Goal: Obtain resource: Download file/media

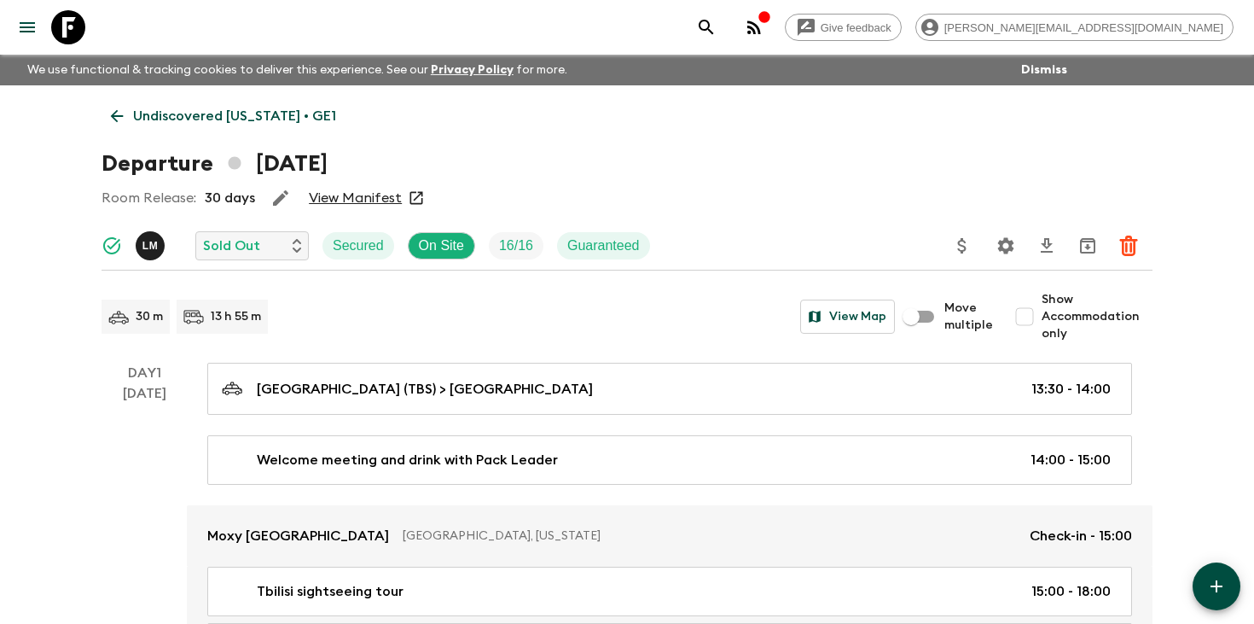
click at [717, 26] on icon "search adventures" at bounding box center [706, 27] width 20 height 20
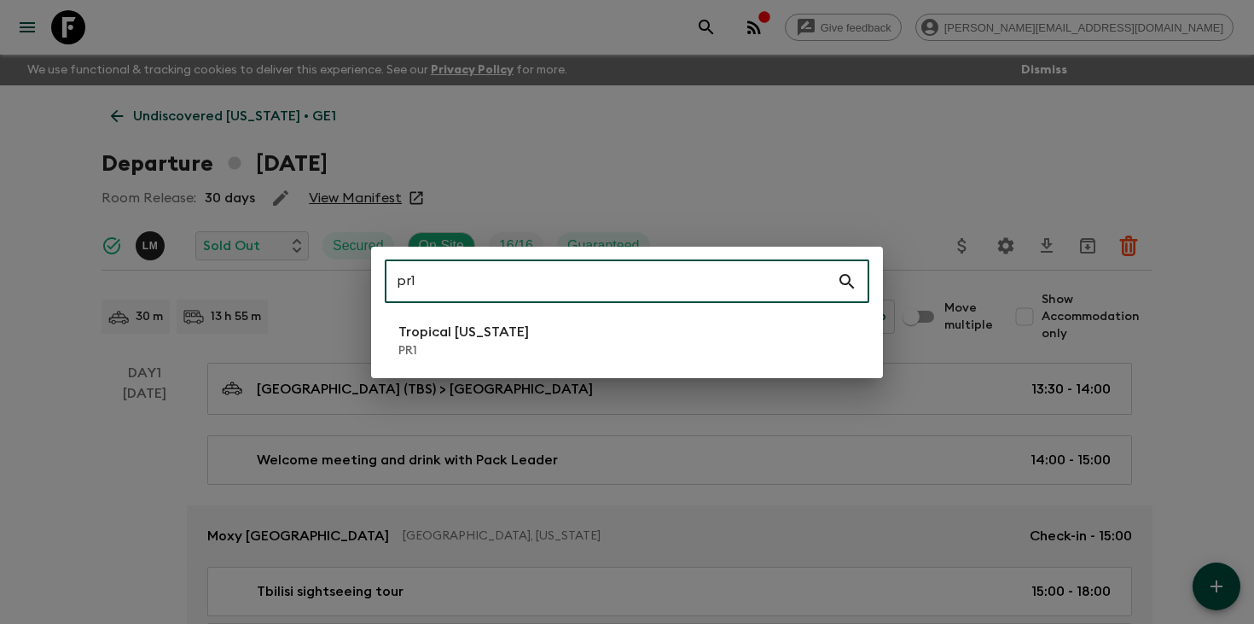
type input "pr1"
click at [471, 337] on p "Tropical [US_STATE]" at bounding box center [464, 332] width 131 height 20
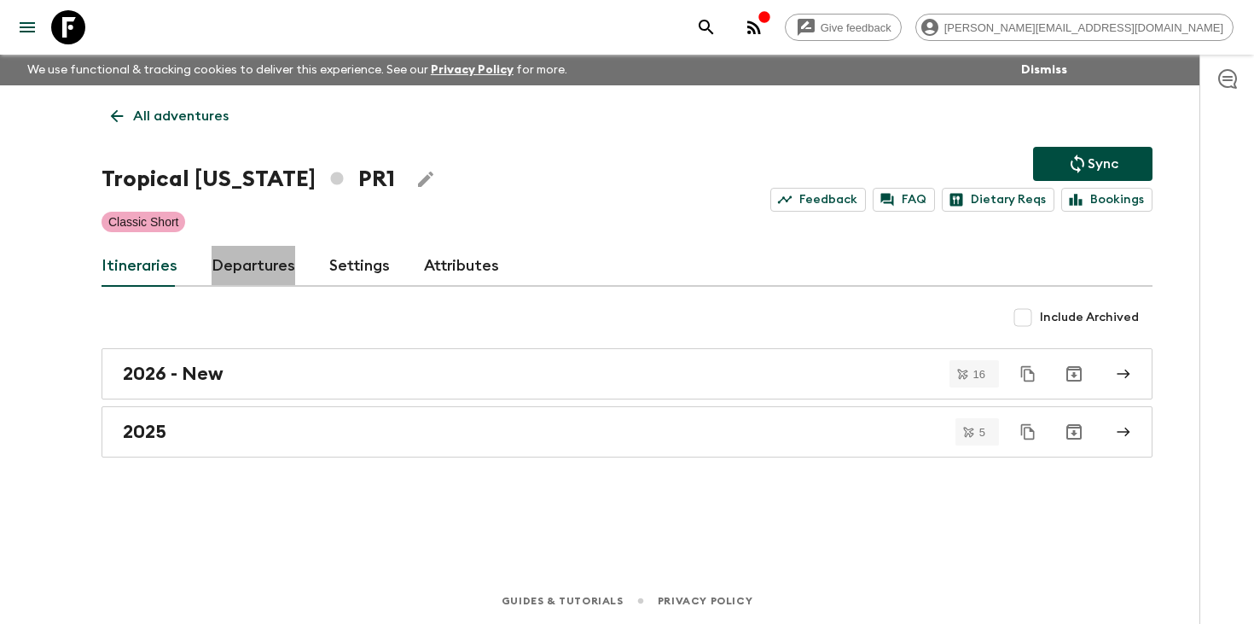
click at [230, 255] on link "Departures" at bounding box center [254, 266] width 84 height 41
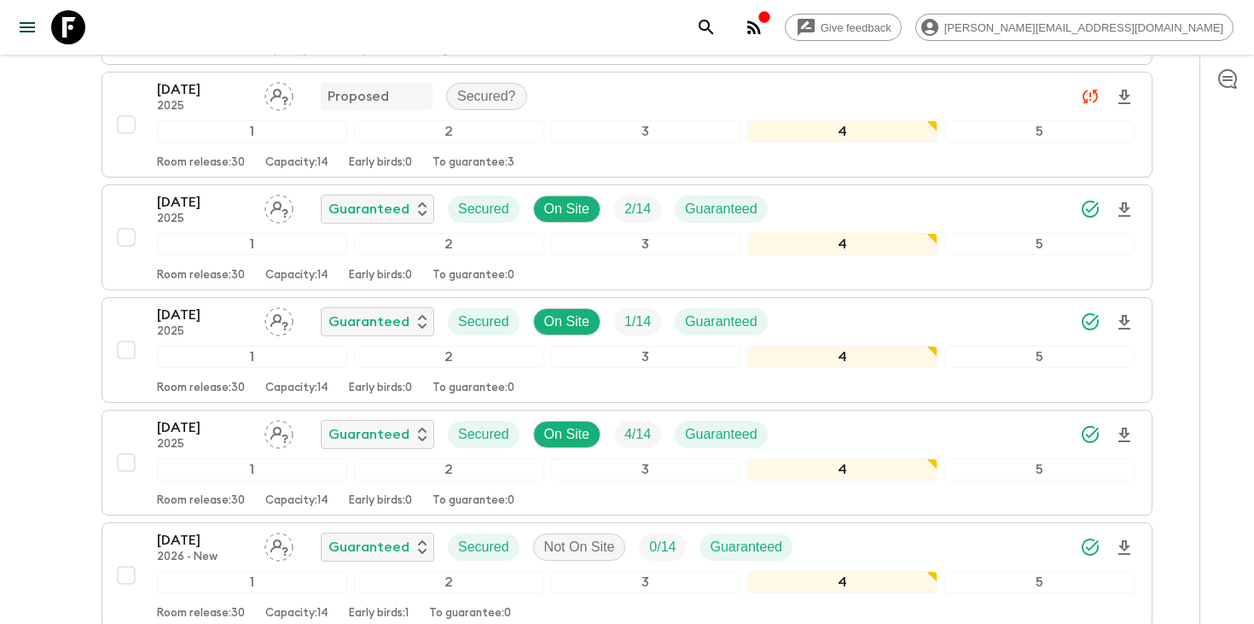
scroll to position [1188, 0]
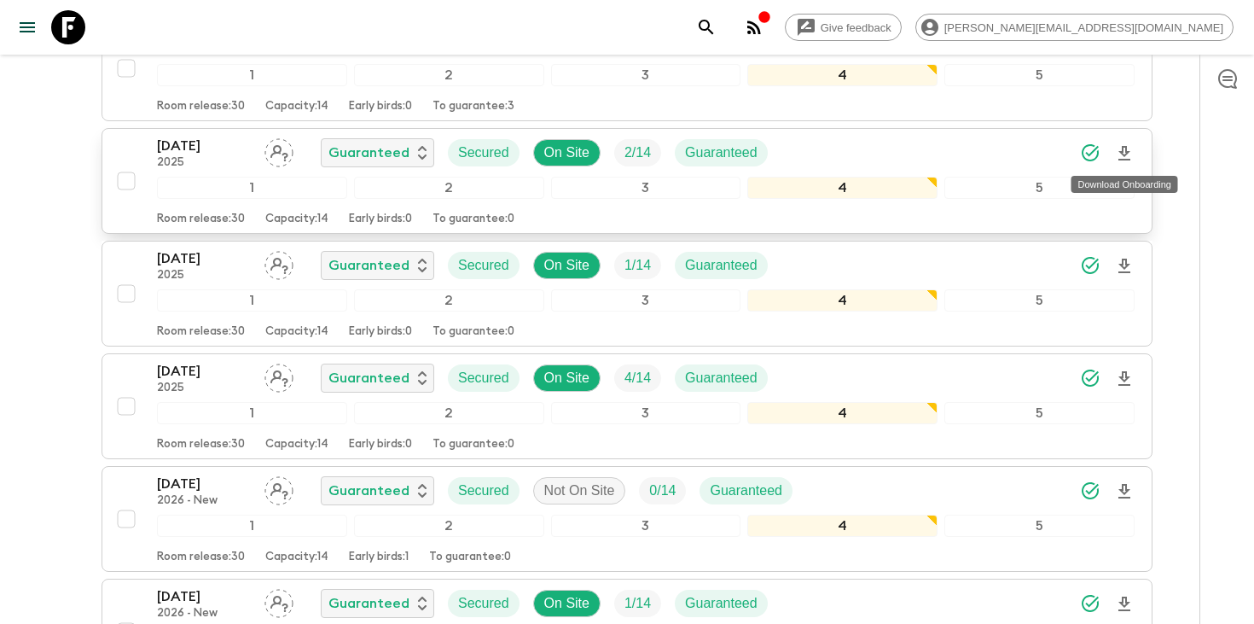
click at [1126, 159] on icon "Download Onboarding" at bounding box center [1125, 153] width 12 height 15
click at [717, 24] on icon "search adventures" at bounding box center [706, 27] width 20 height 20
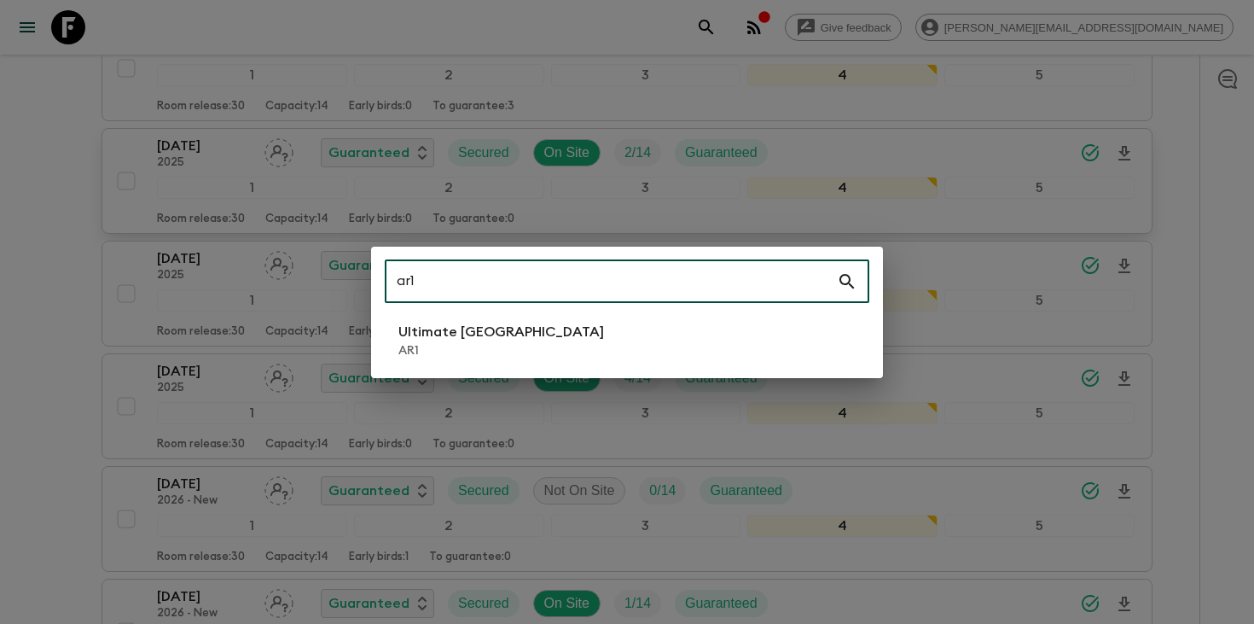
type input "ar1"
click at [560, 330] on li "Ultimate Argentina AR1" at bounding box center [627, 341] width 485 height 48
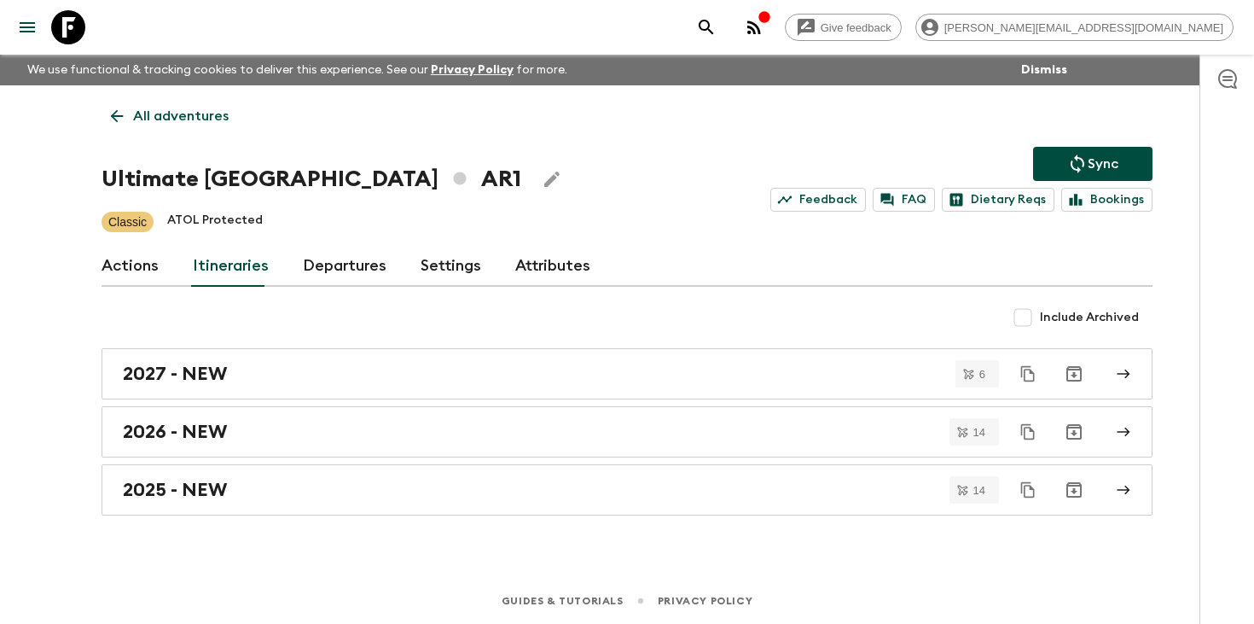
click at [317, 262] on link "Departures" at bounding box center [345, 266] width 84 height 41
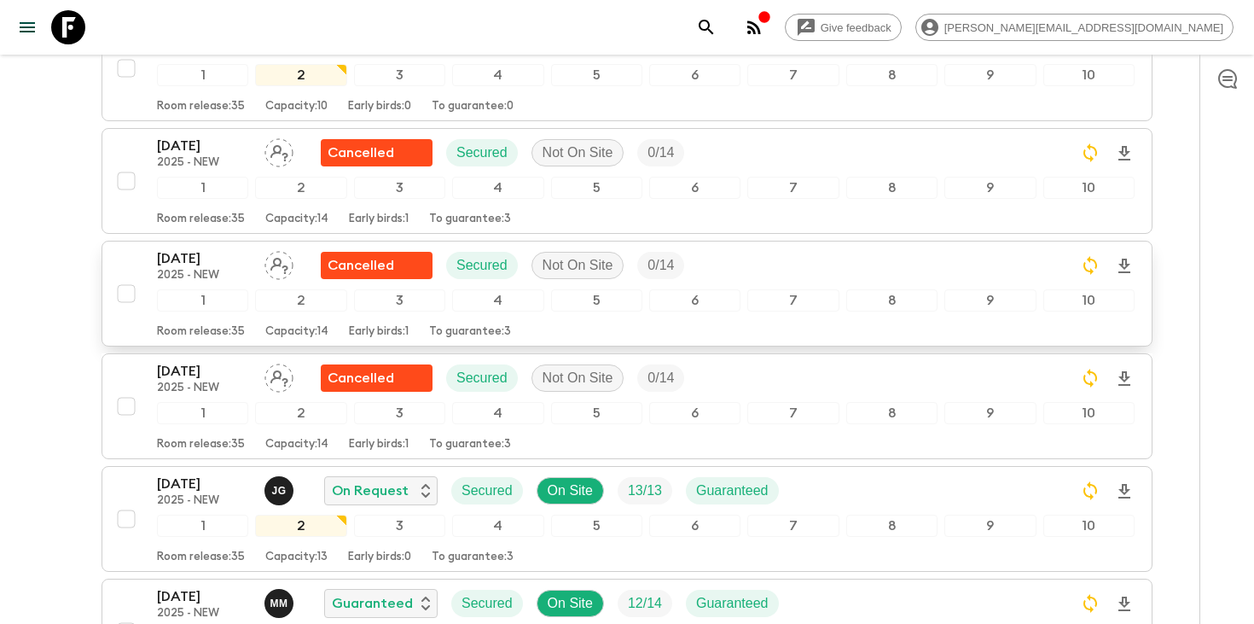
scroll to position [706, 0]
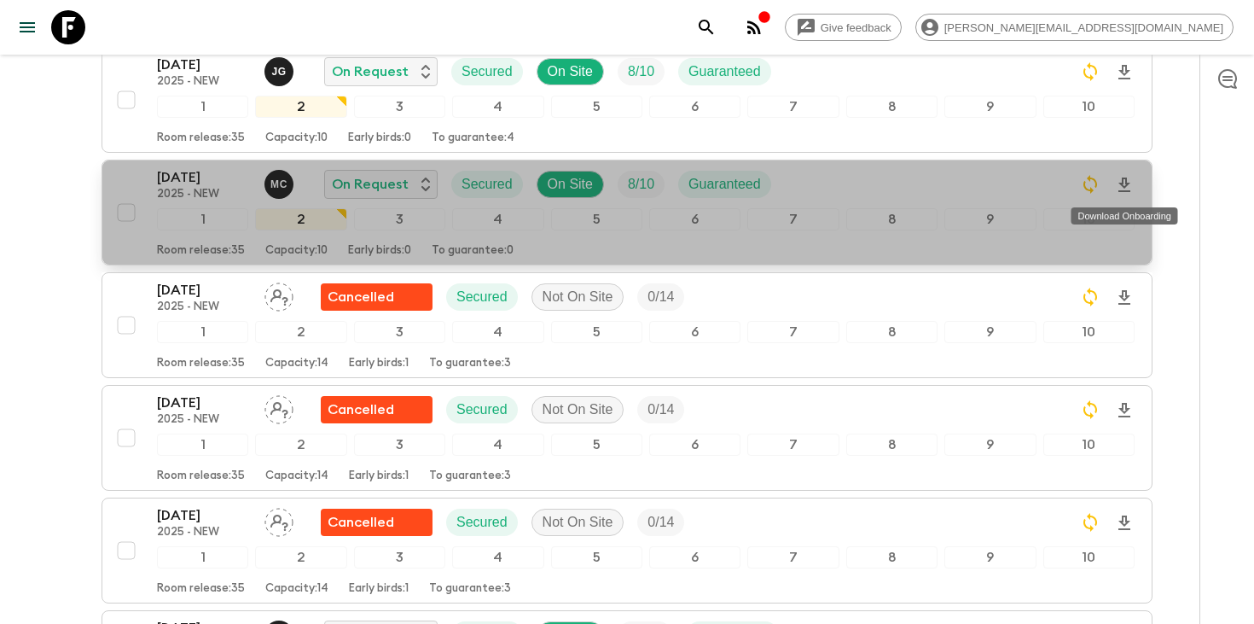
click at [1120, 180] on icon "Download Onboarding" at bounding box center [1125, 185] width 20 height 20
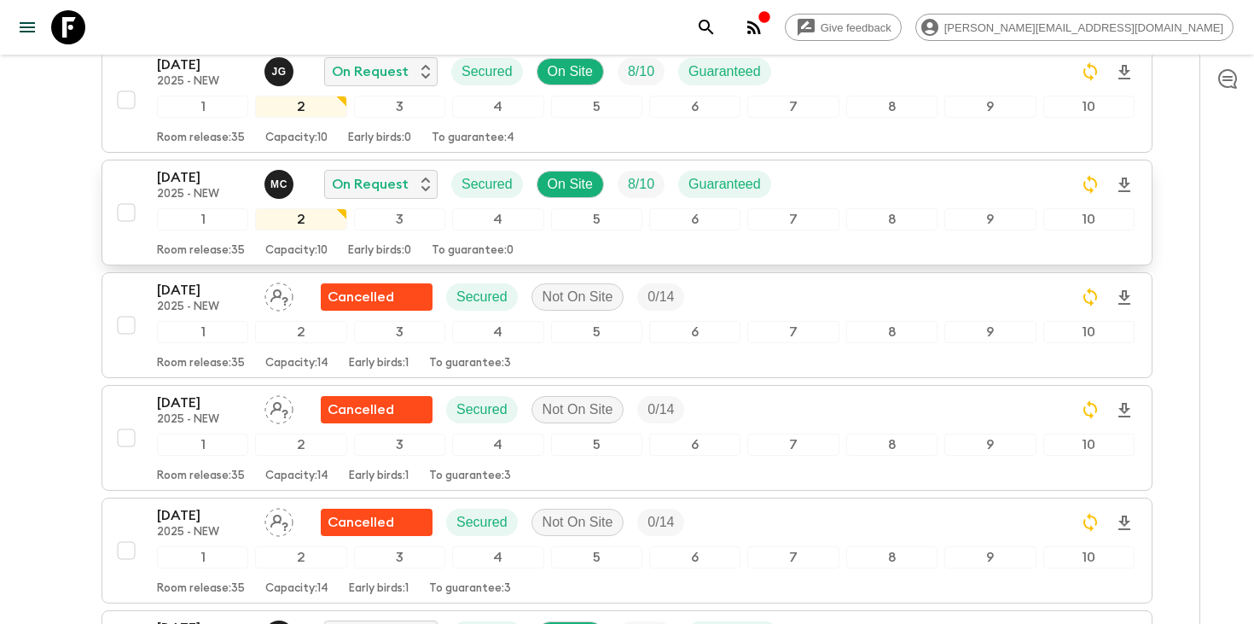
click at [717, 26] on icon "search adventures" at bounding box center [706, 27] width 20 height 20
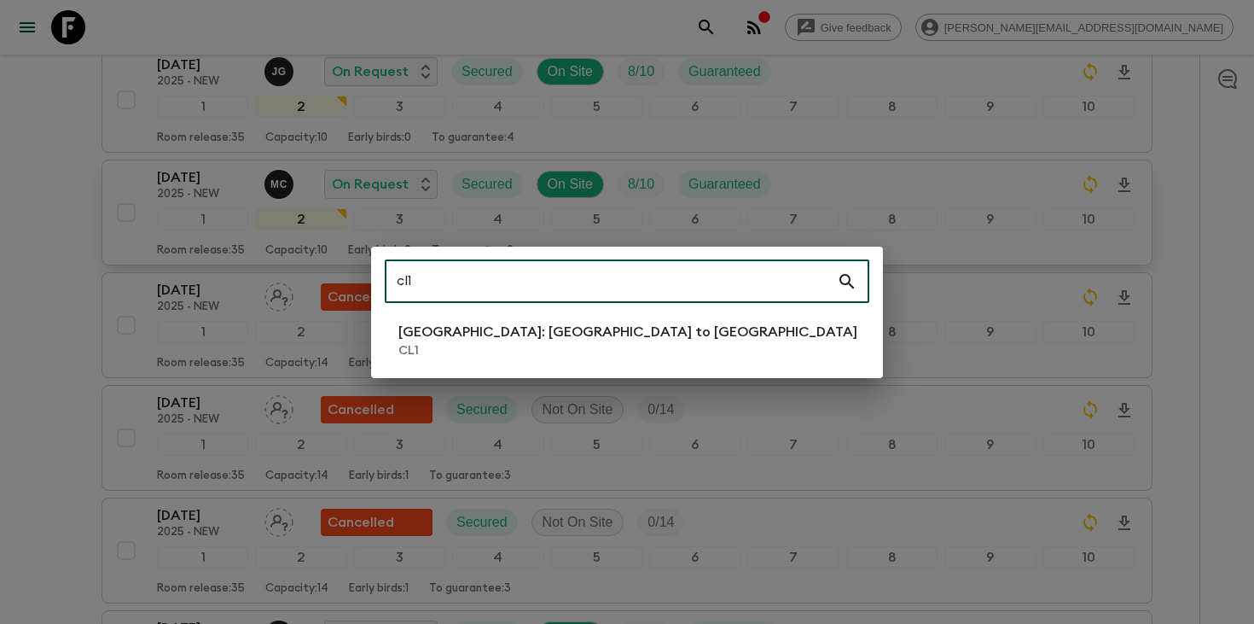
type input "cl1"
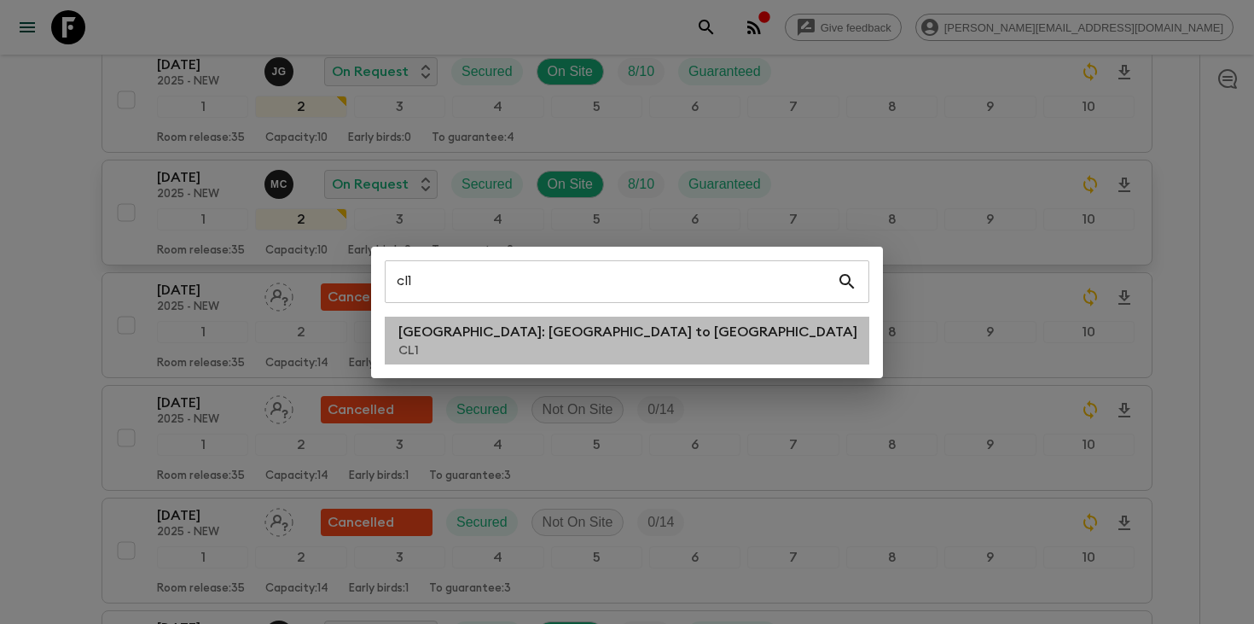
click at [548, 325] on p "[GEOGRAPHIC_DATA]: [GEOGRAPHIC_DATA] to [GEOGRAPHIC_DATA]" at bounding box center [628, 332] width 459 height 20
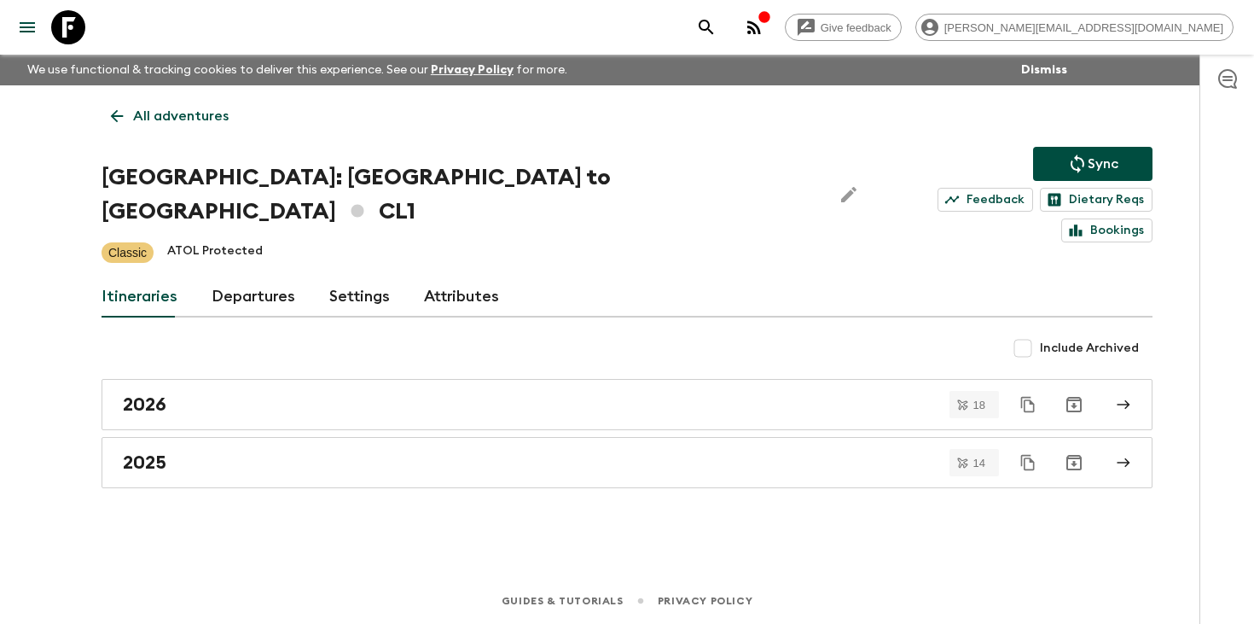
click at [253, 276] on link "Departures" at bounding box center [254, 296] width 84 height 41
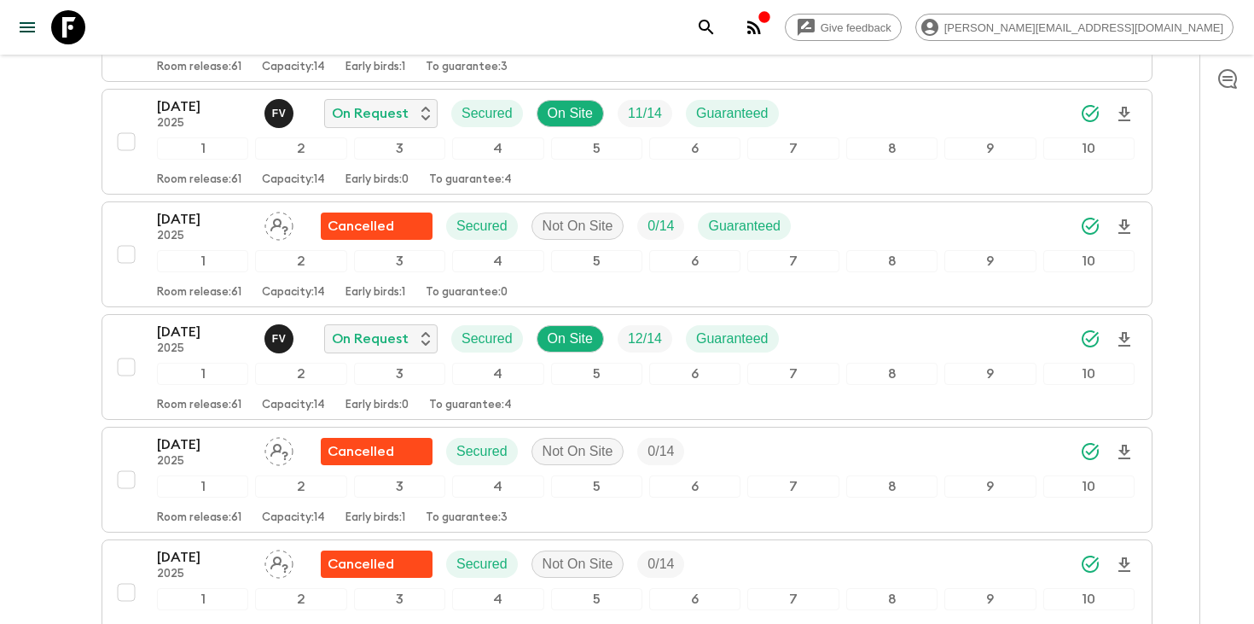
scroll to position [3814, 0]
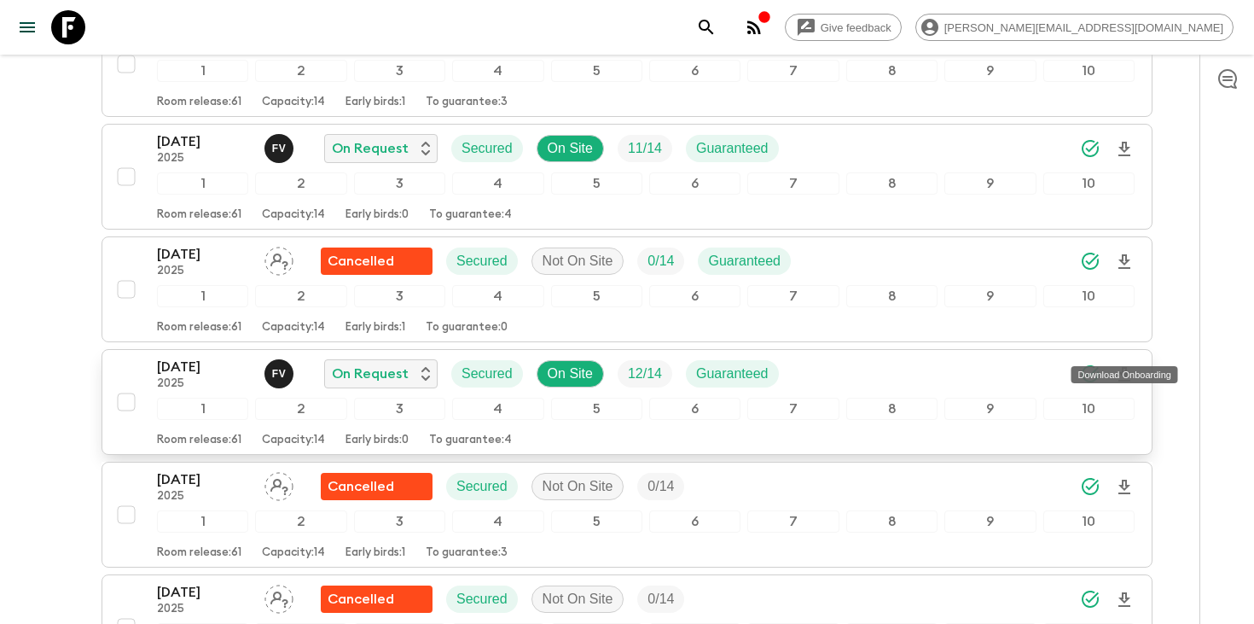
click at [1128, 364] on icon "Download Onboarding" at bounding box center [1125, 374] width 20 height 20
click at [713, 29] on icon "search adventures" at bounding box center [706, 27] width 15 height 15
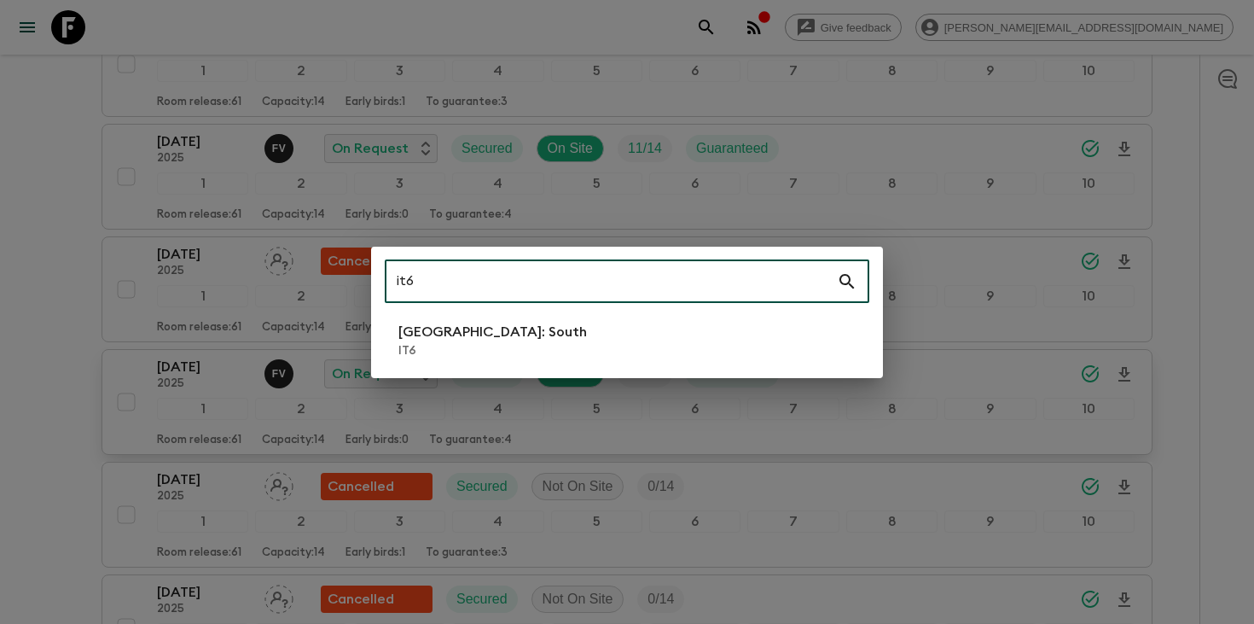
type input "it6"
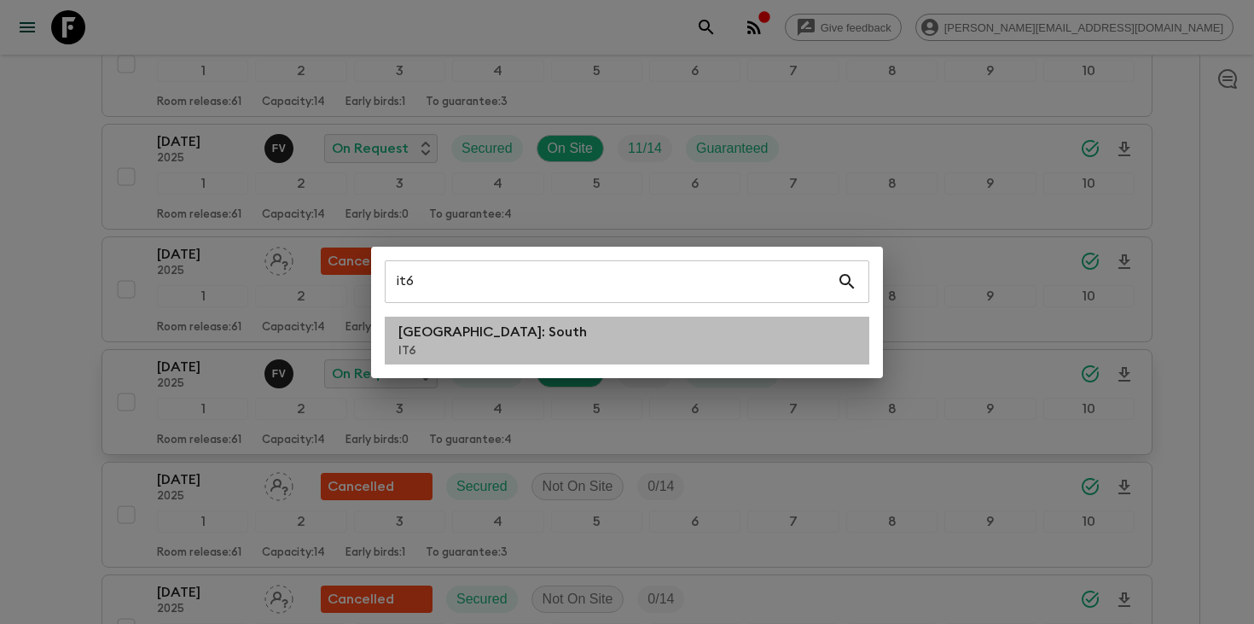
click at [611, 330] on li "[GEOGRAPHIC_DATA]: South IT6" at bounding box center [627, 341] width 485 height 48
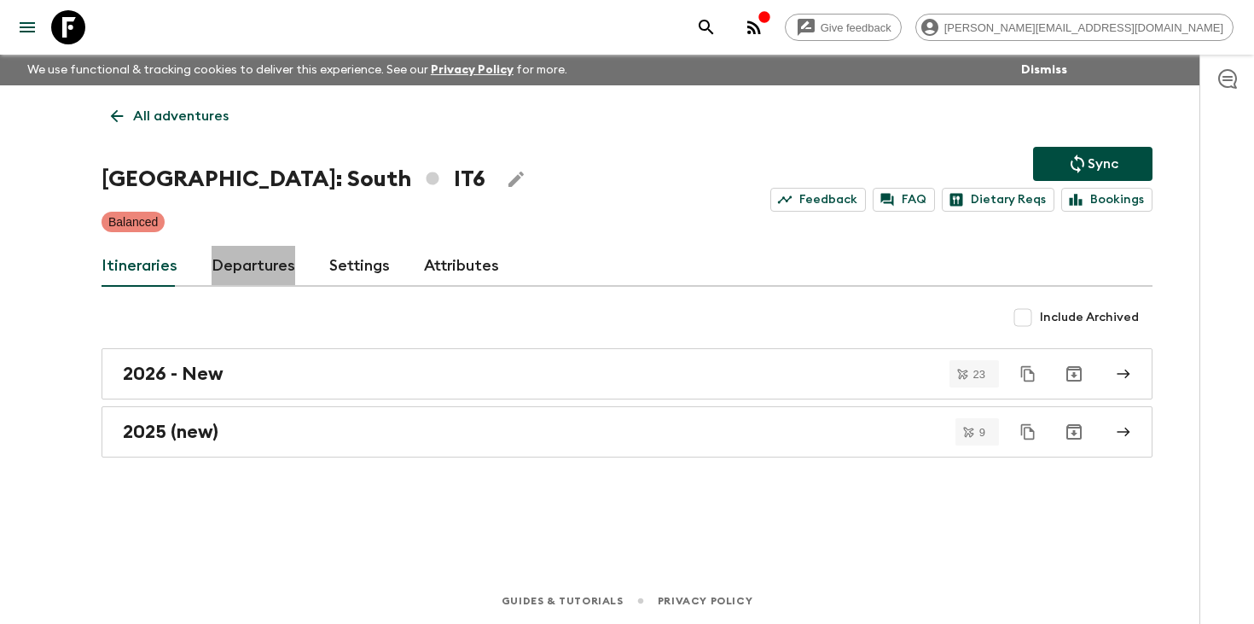
click at [245, 269] on link "Departures" at bounding box center [254, 266] width 84 height 41
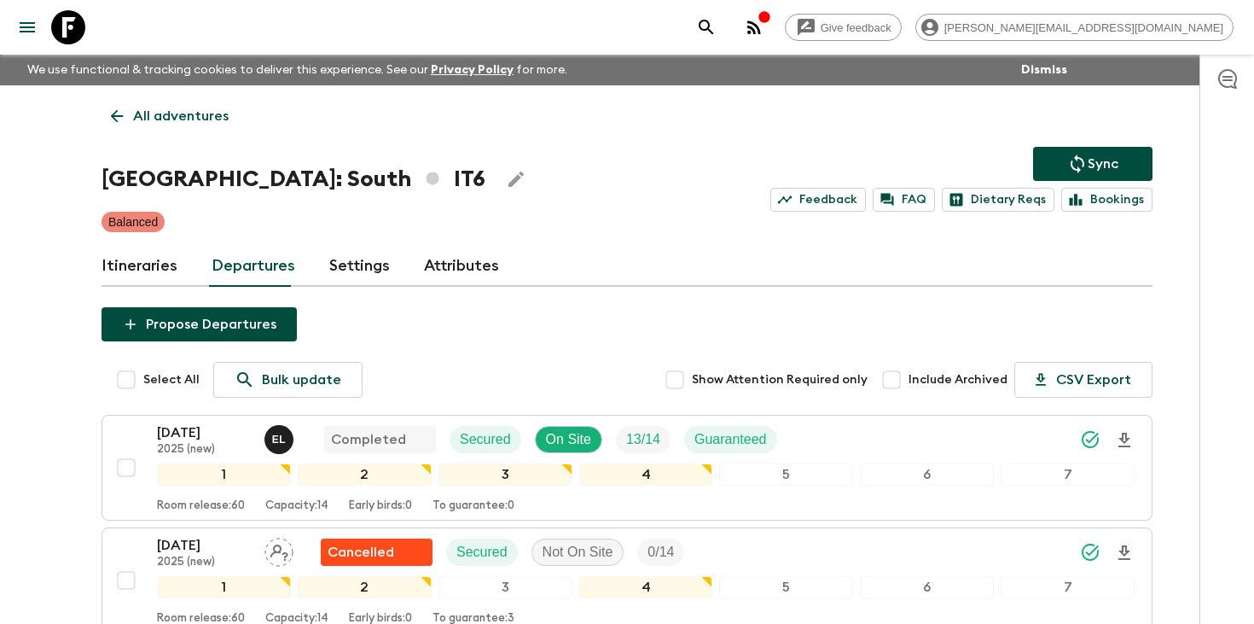
scroll to position [1021, 0]
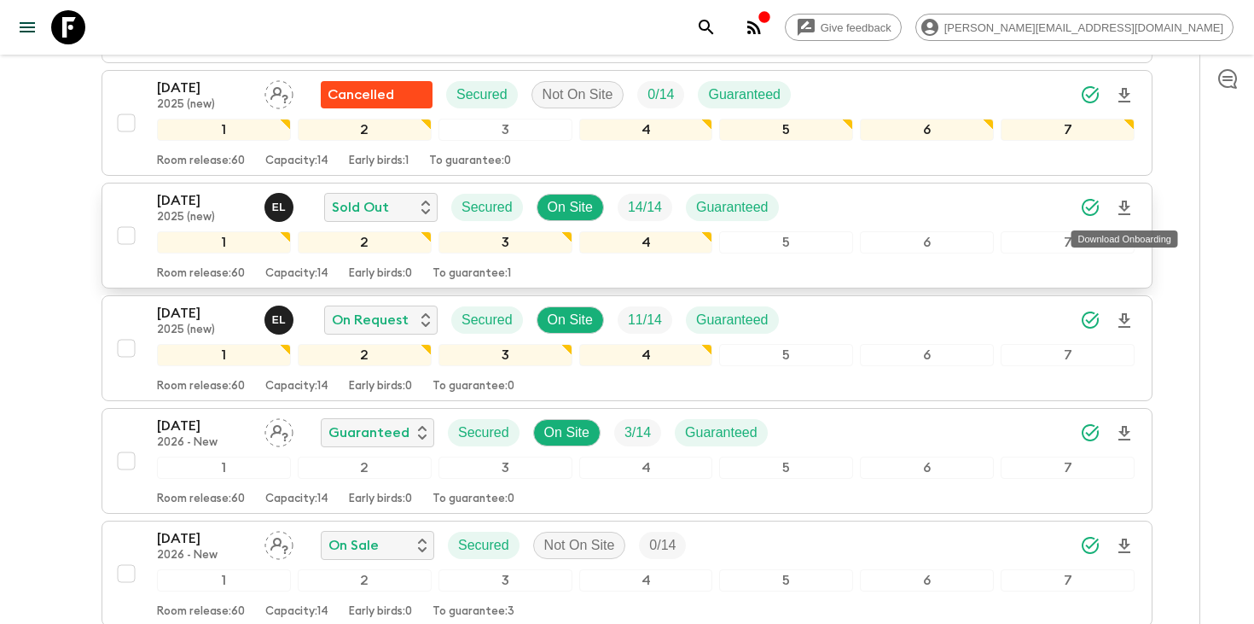
click at [1127, 207] on icon "Download Onboarding" at bounding box center [1125, 208] width 12 height 15
click at [724, 23] on button "search adventures" at bounding box center [707, 27] width 34 height 34
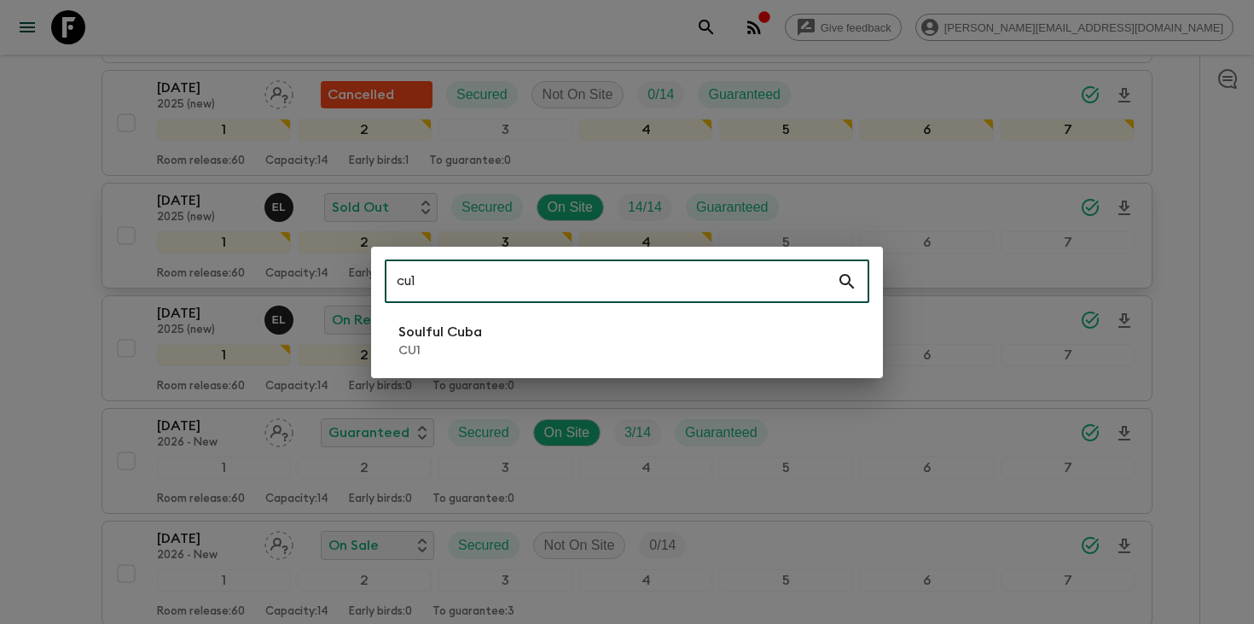
type input "cu1"
click at [477, 340] on p "Soulful Cuba" at bounding box center [441, 332] width 84 height 20
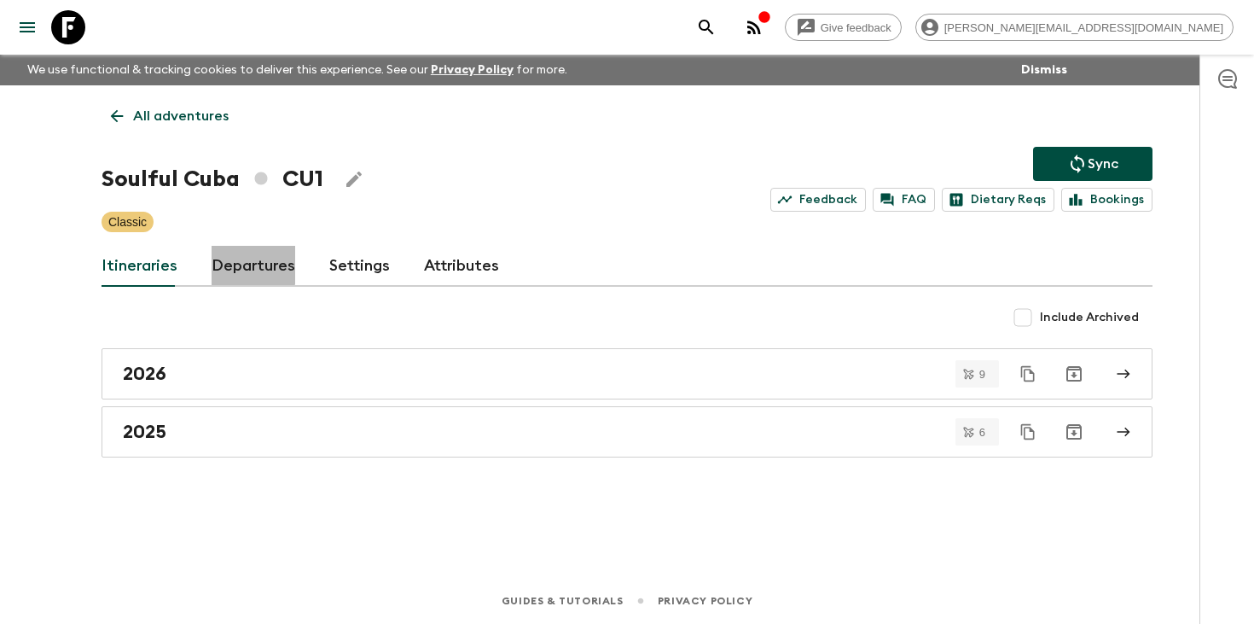
click at [250, 265] on link "Departures" at bounding box center [254, 266] width 84 height 41
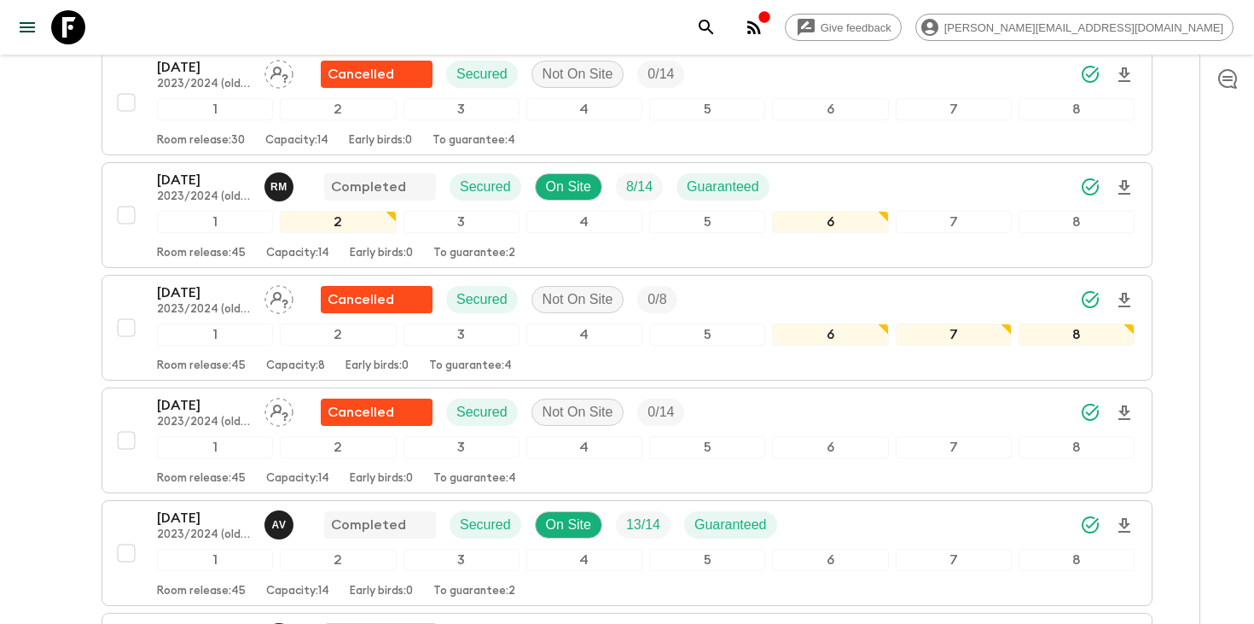
scroll to position [1294, 0]
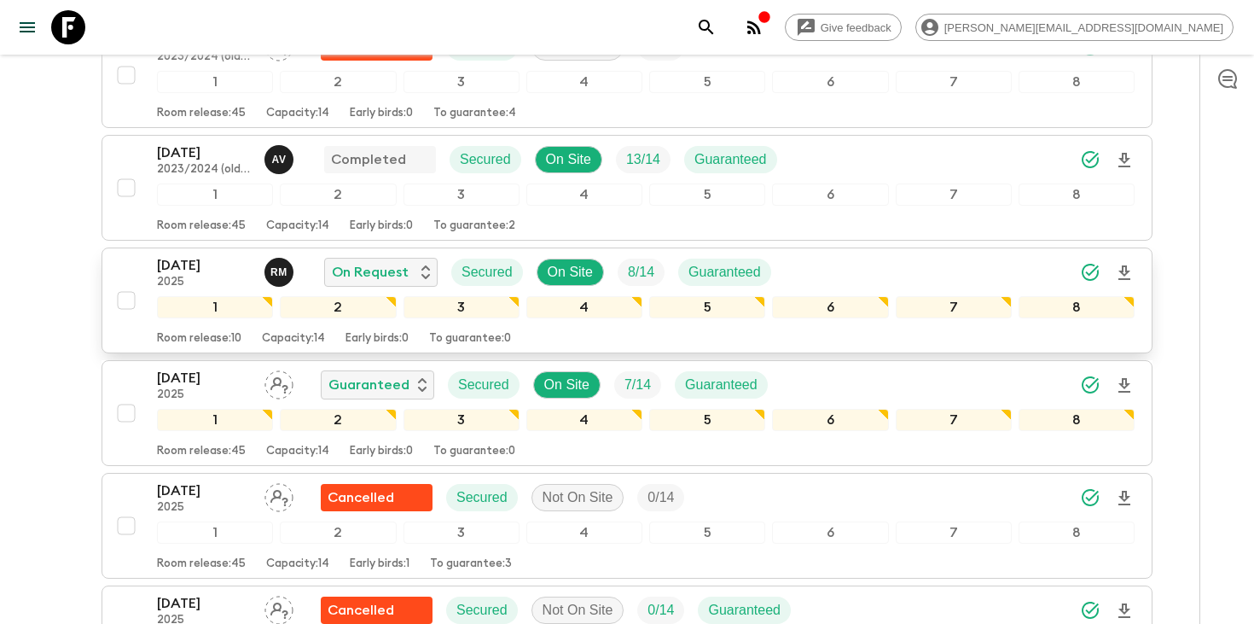
click at [1129, 271] on icon "Download Onboarding" at bounding box center [1125, 273] width 20 height 20
